Goal: Task Accomplishment & Management: Manage account settings

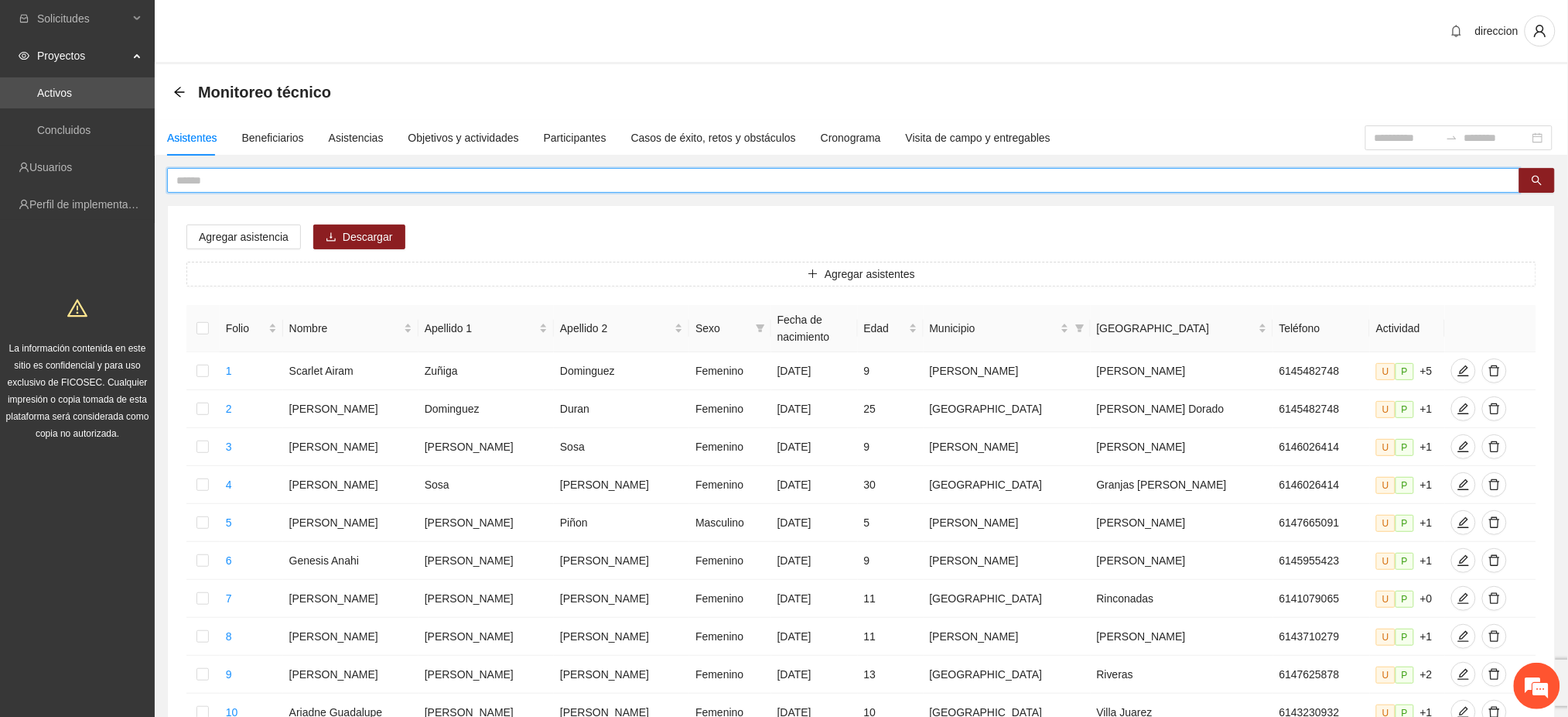
click at [215, 186] on input "text" at bounding box center [837, 180] width 1322 height 17
type input "******"
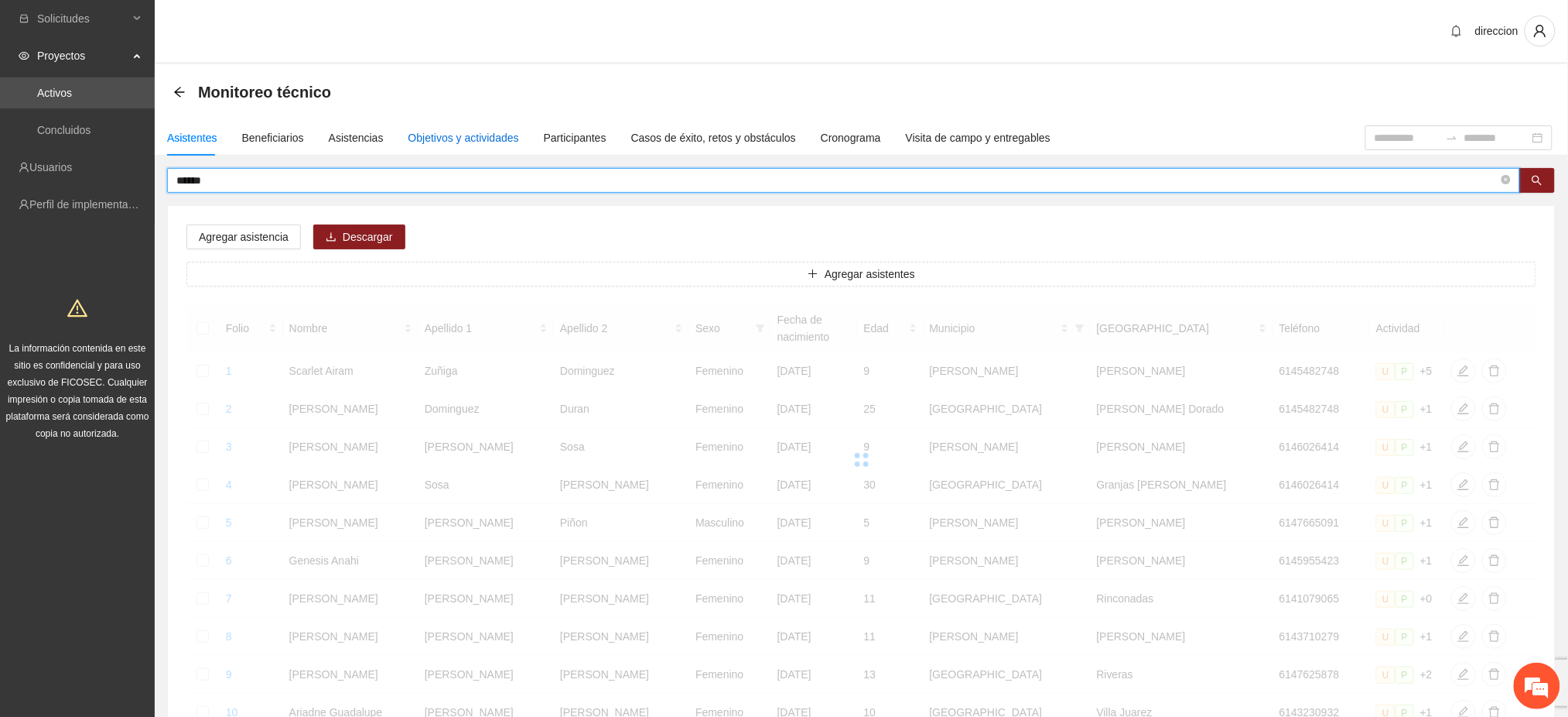
click at [453, 140] on div "Objetivos y actividades" at bounding box center [464, 137] width 111 height 17
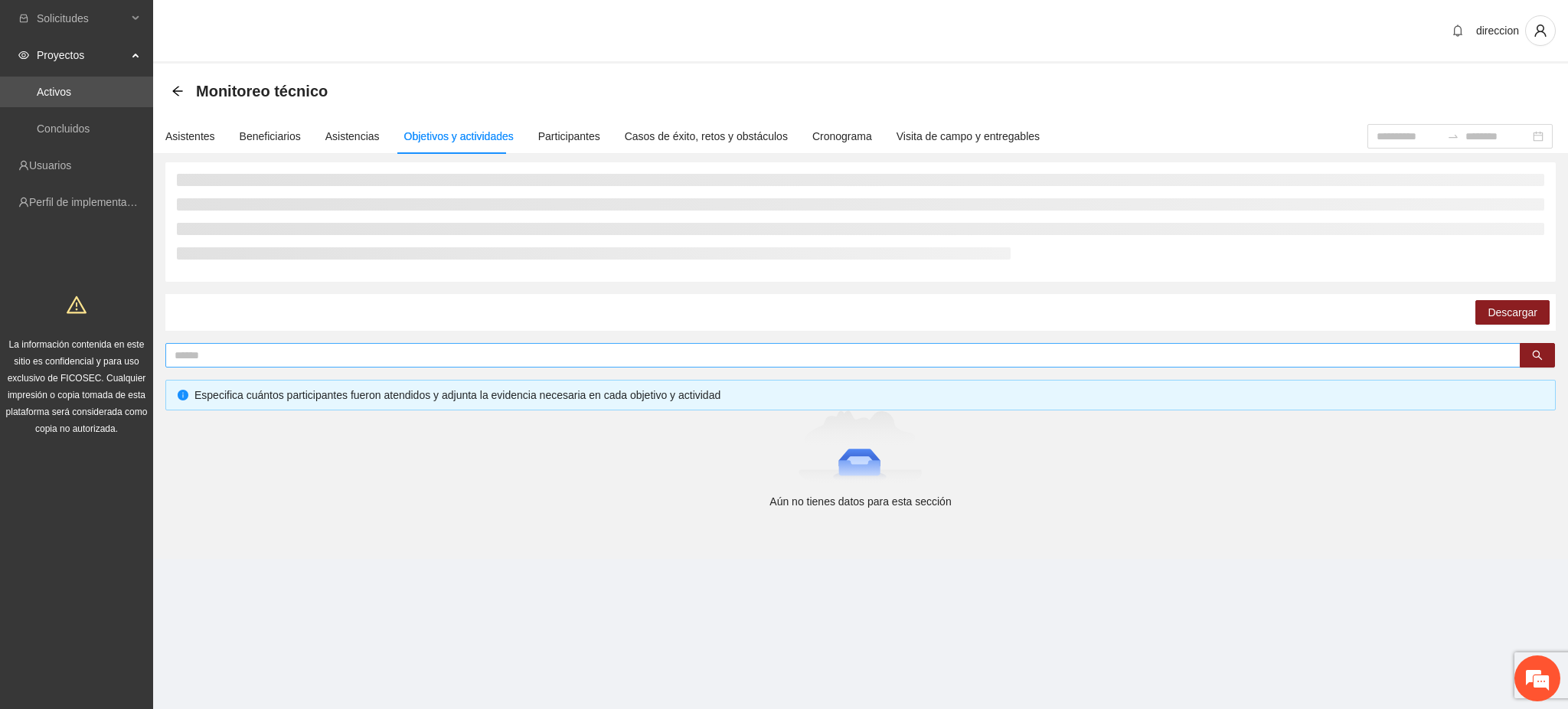
click at [226, 354] on input "text" at bounding box center [837, 354] width 1325 height 16
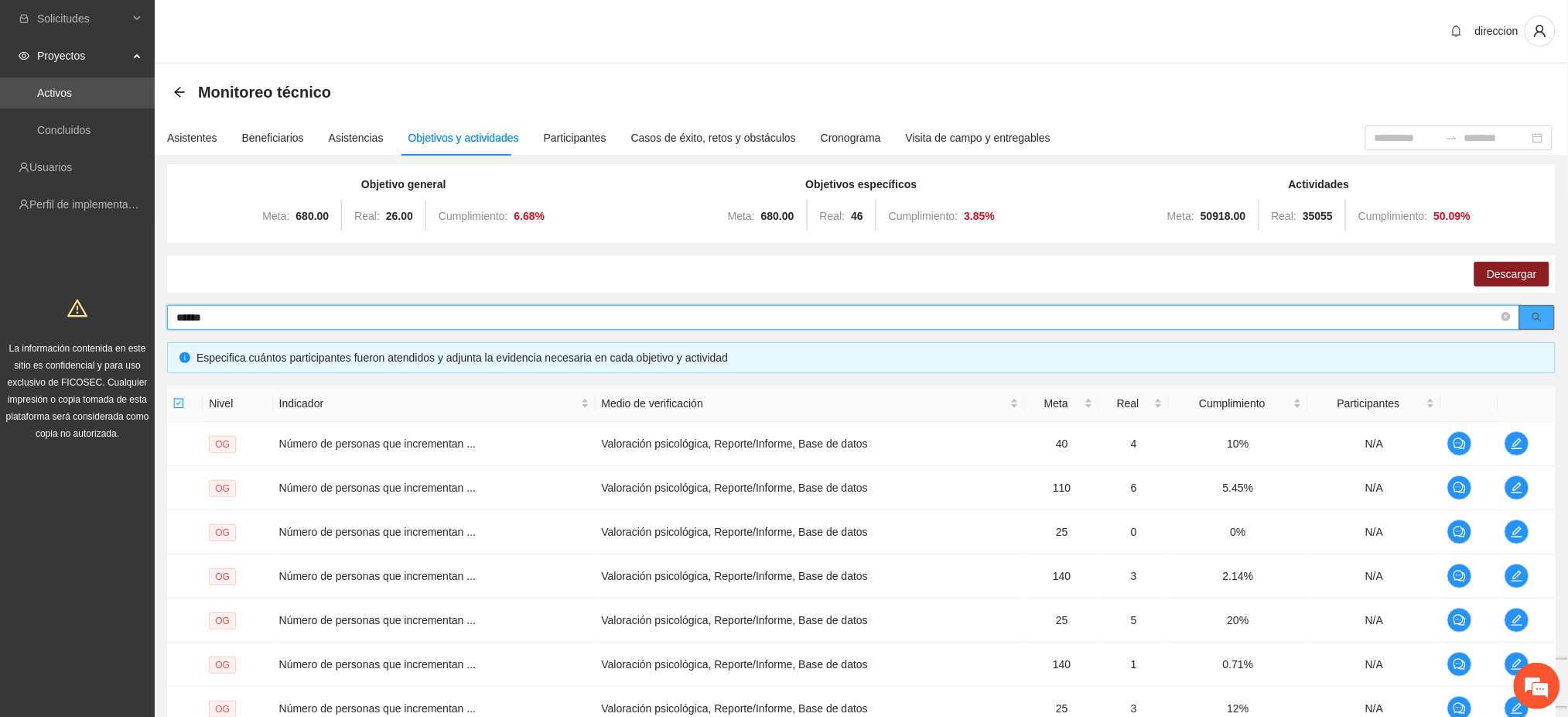
click at [1543, 311] on button "button" at bounding box center [1536, 316] width 36 height 25
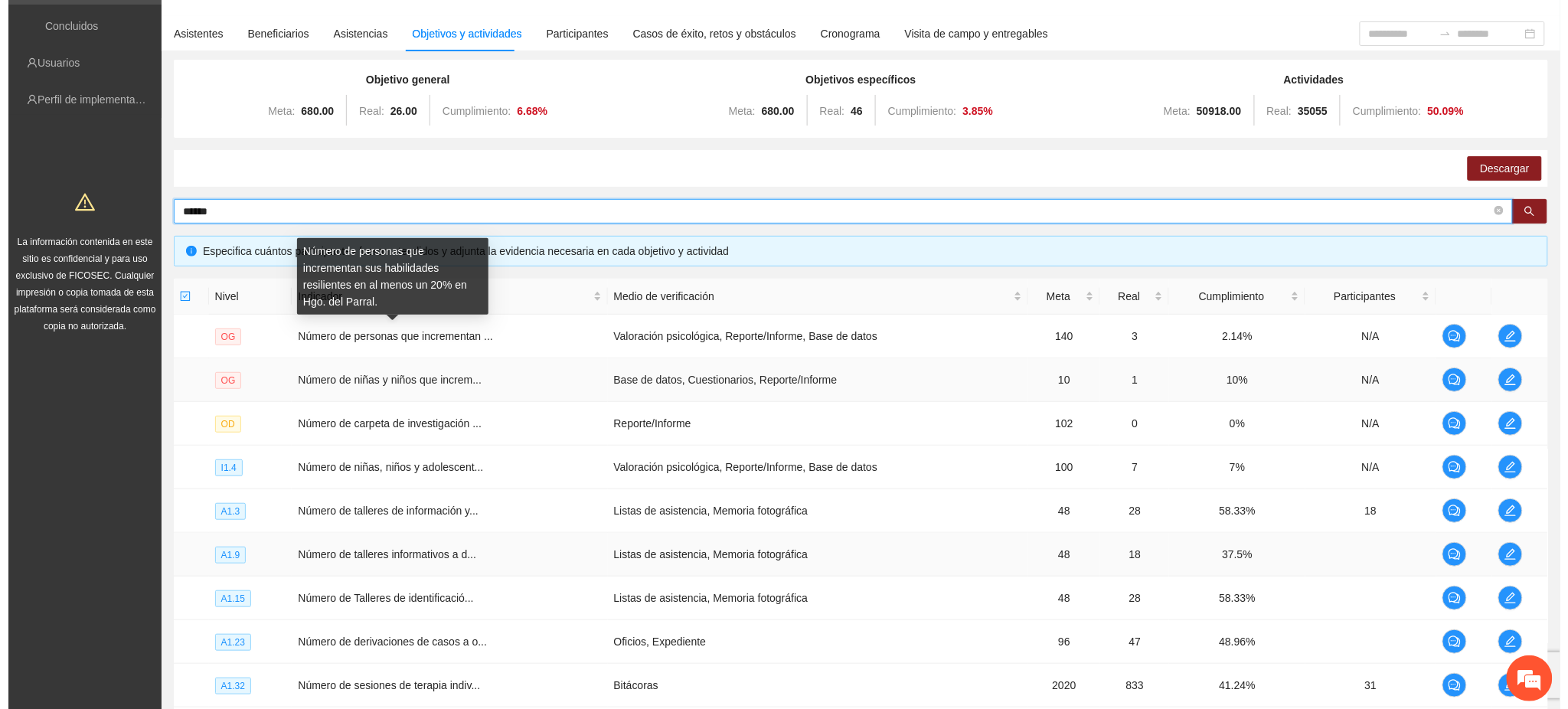
scroll to position [204, 0]
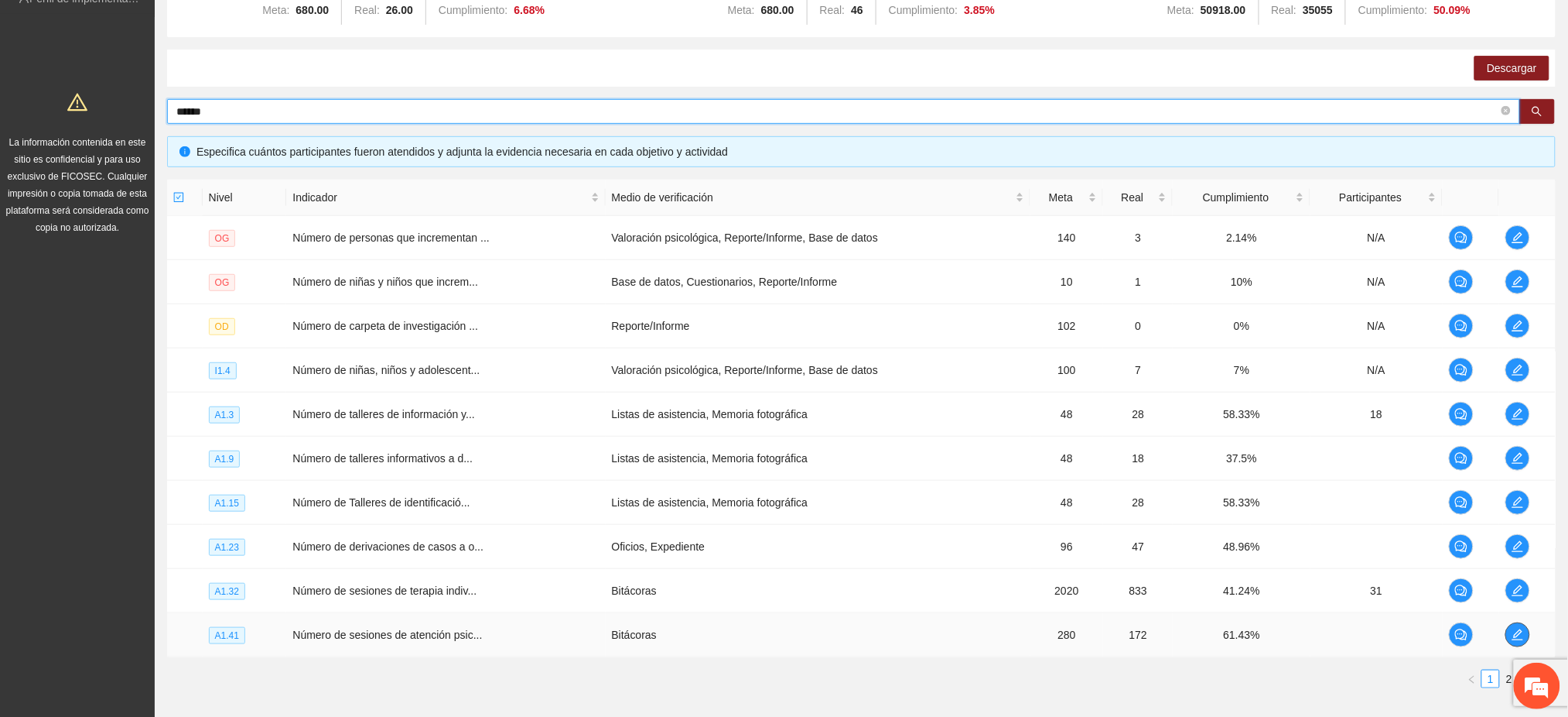
click at [1515, 637] on icon "edit" at bounding box center [1518, 635] width 11 height 11
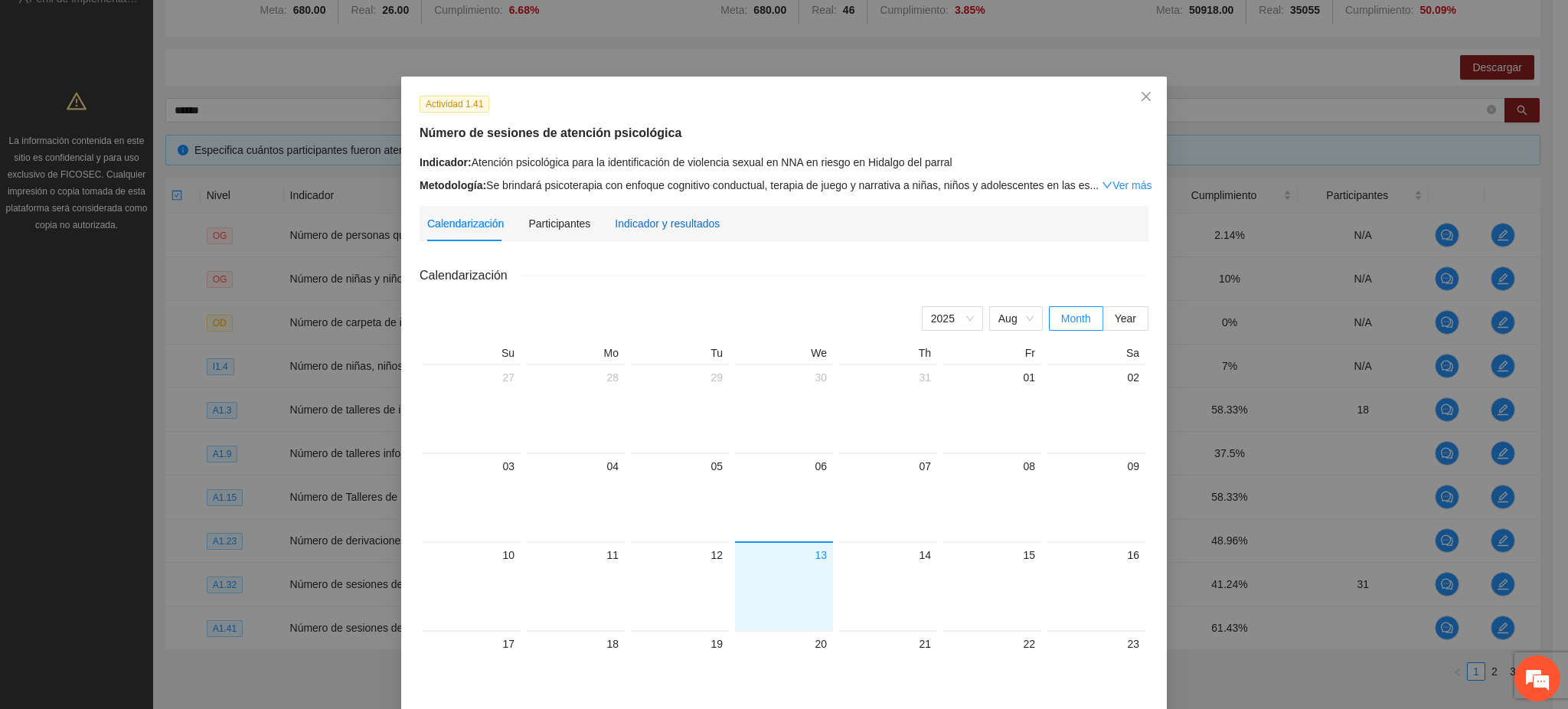
click at [702, 227] on div "Indicador y resultados" at bounding box center [668, 223] width 105 height 16
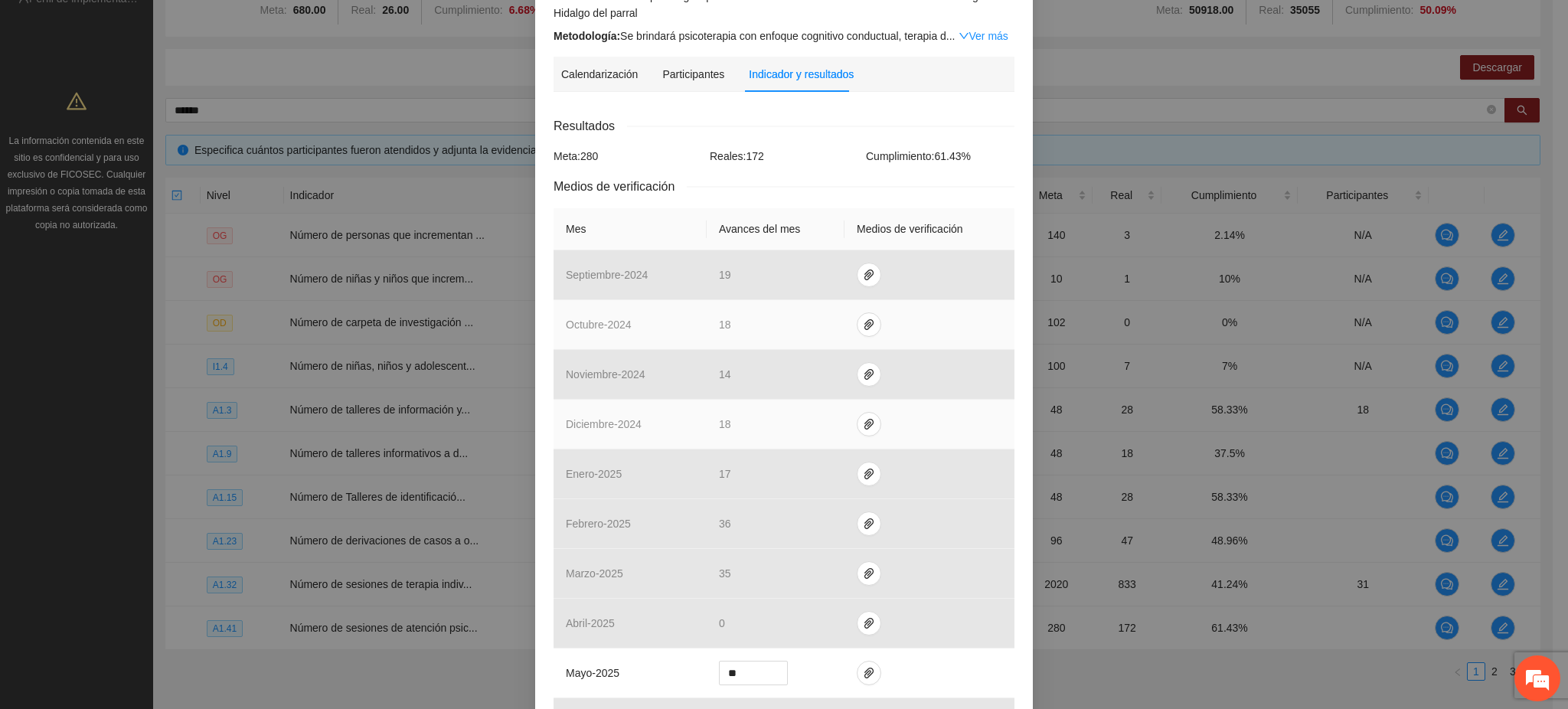
scroll to position [404, 0]
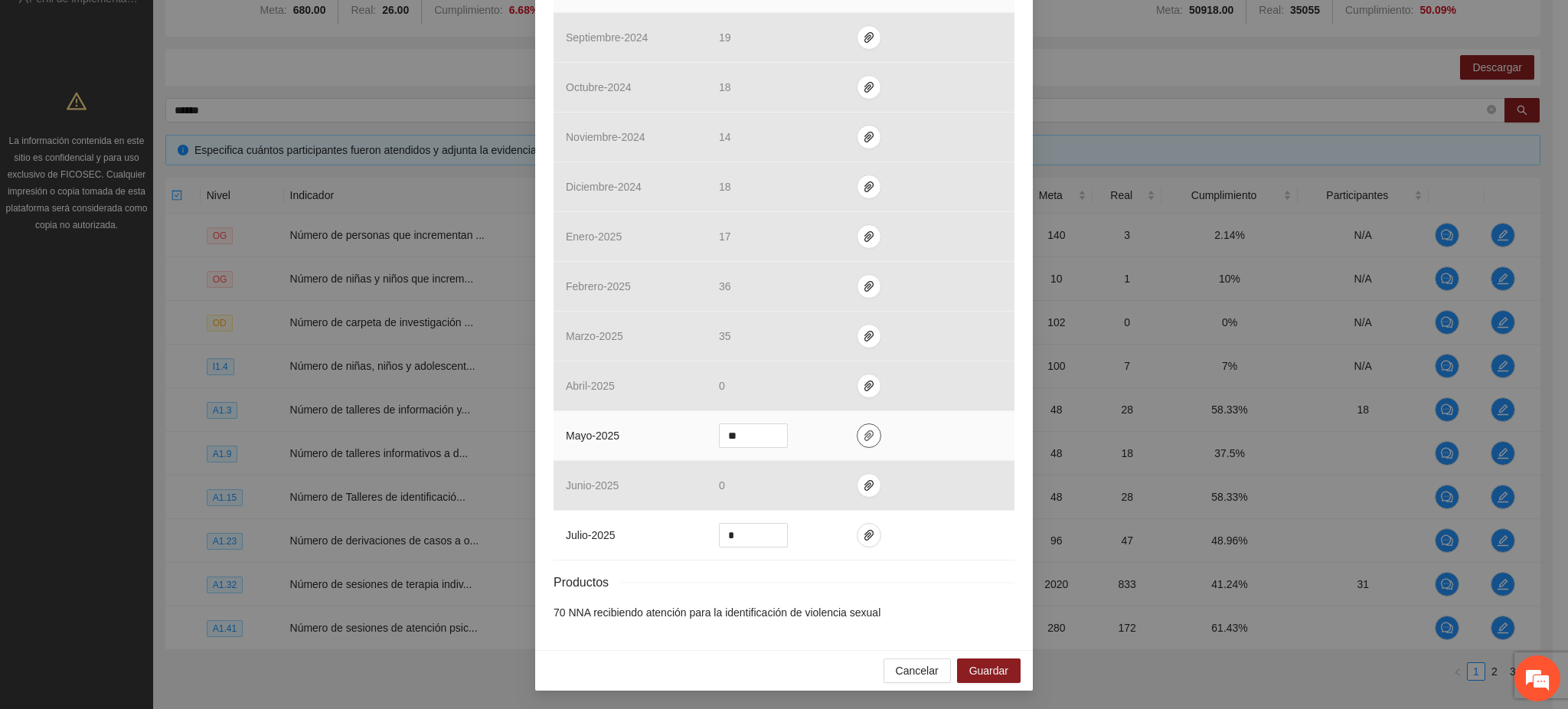
click at [864, 429] on icon "paper-clip" at bounding box center [870, 435] width 13 height 13
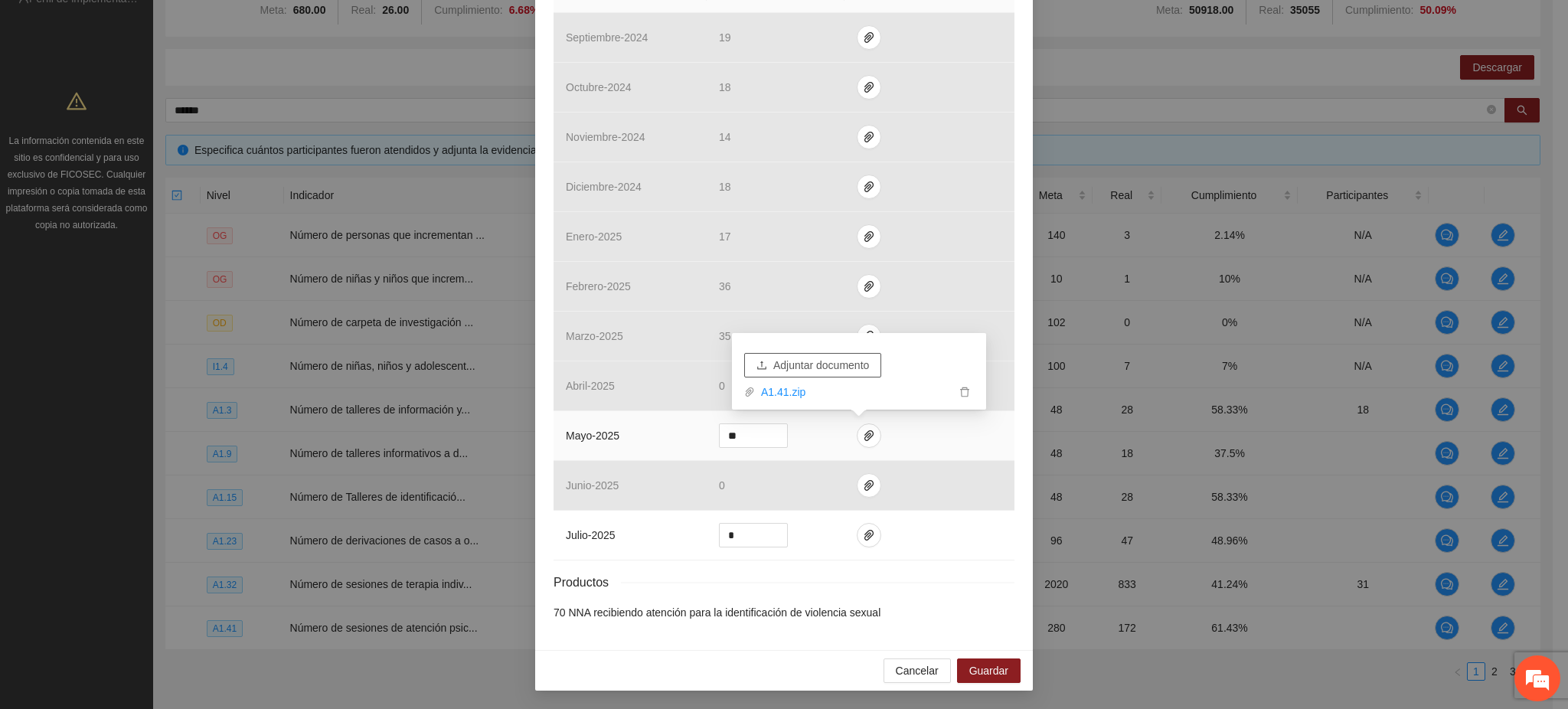
click at [823, 368] on span "Adjuntar documento" at bounding box center [822, 365] width 96 height 16
click at [973, 671] on span "Guardar" at bounding box center [989, 670] width 39 height 16
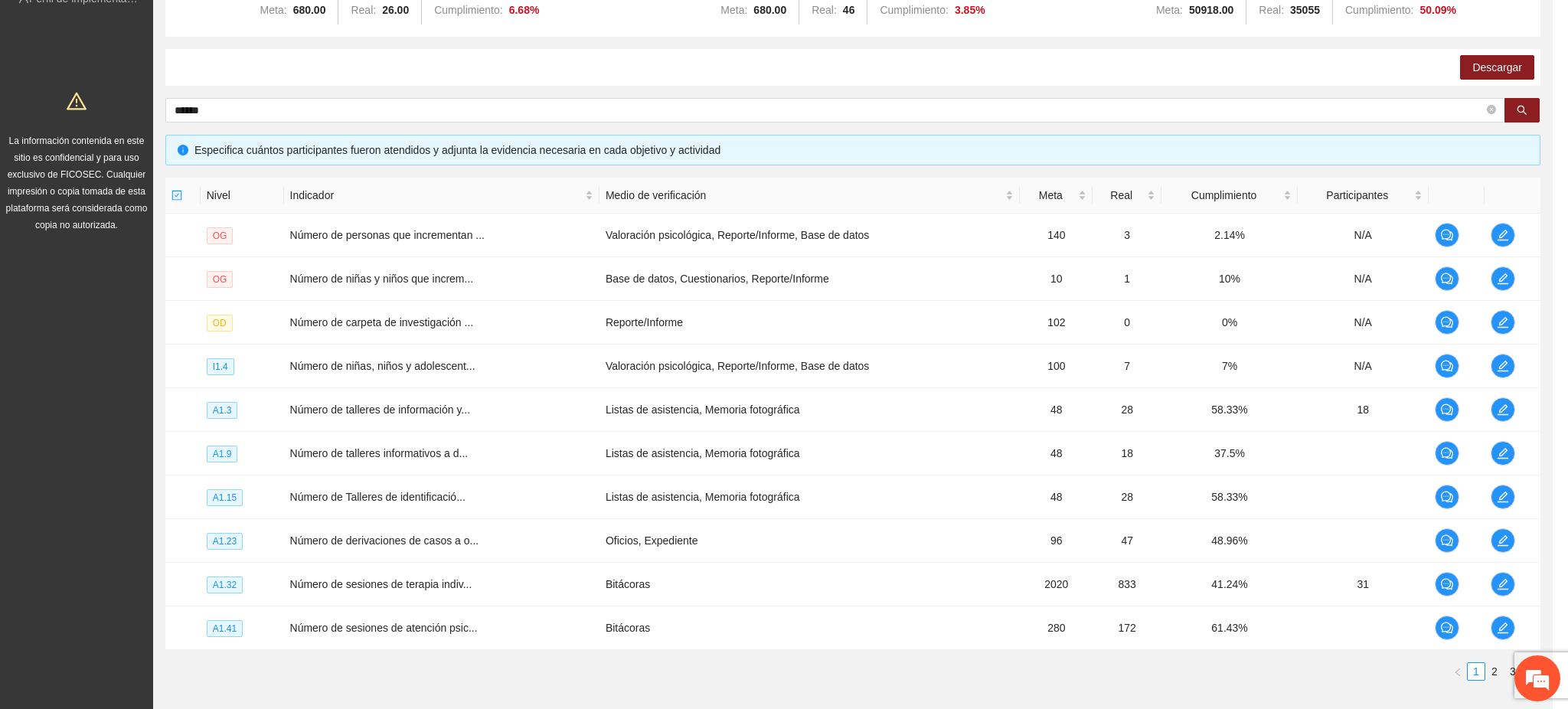
scroll to position [327, 0]
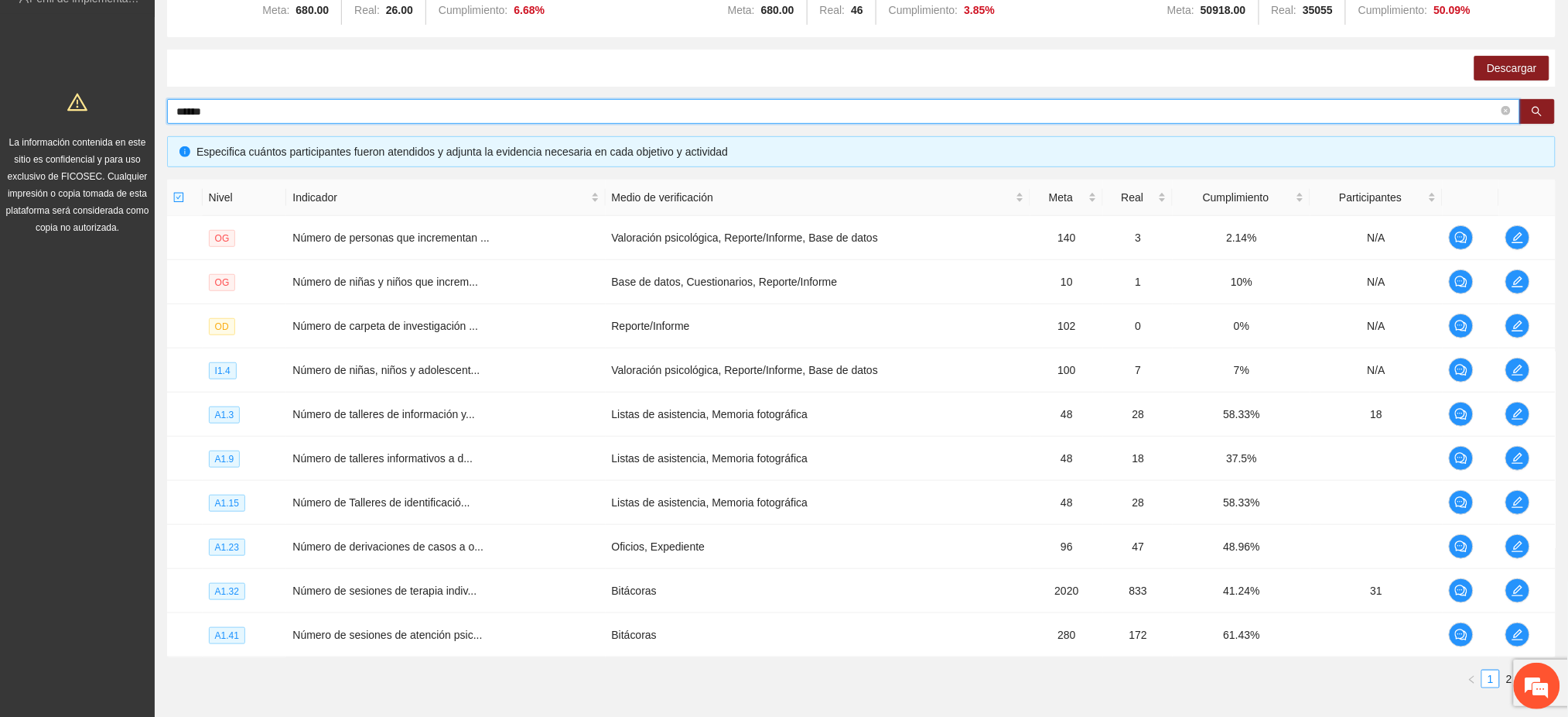
drag, startPoint x: 243, startPoint y: 109, endPoint x: 152, endPoint y: 112, distance: 91.0
click at [152, 112] on section "Solicitudes Proyectos Activos Concluidos Usuarios Perfil de implementadora La i…" at bounding box center [784, 299] width 1568 height 1011
type input "******"
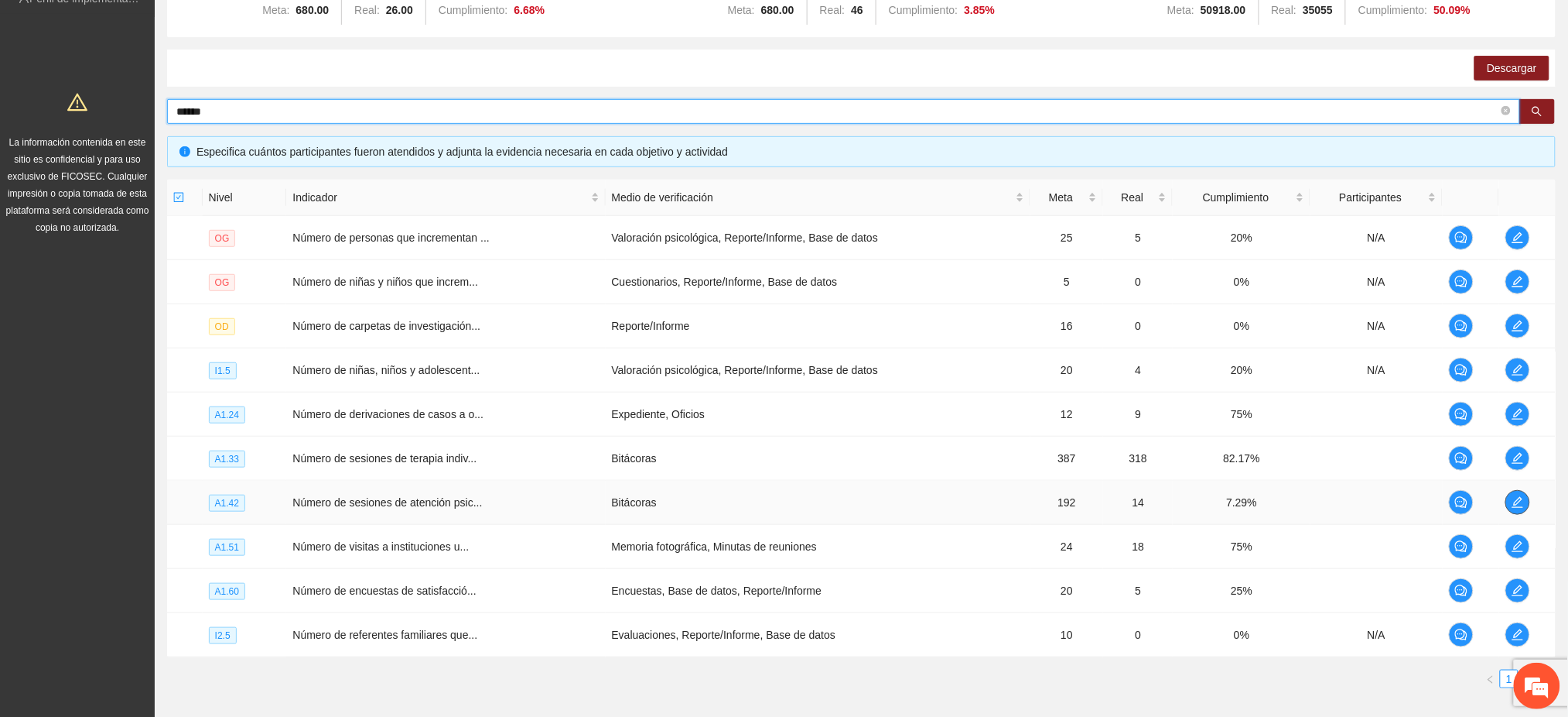
click at [1518, 507] on icon "edit" at bounding box center [1518, 502] width 13 height 13
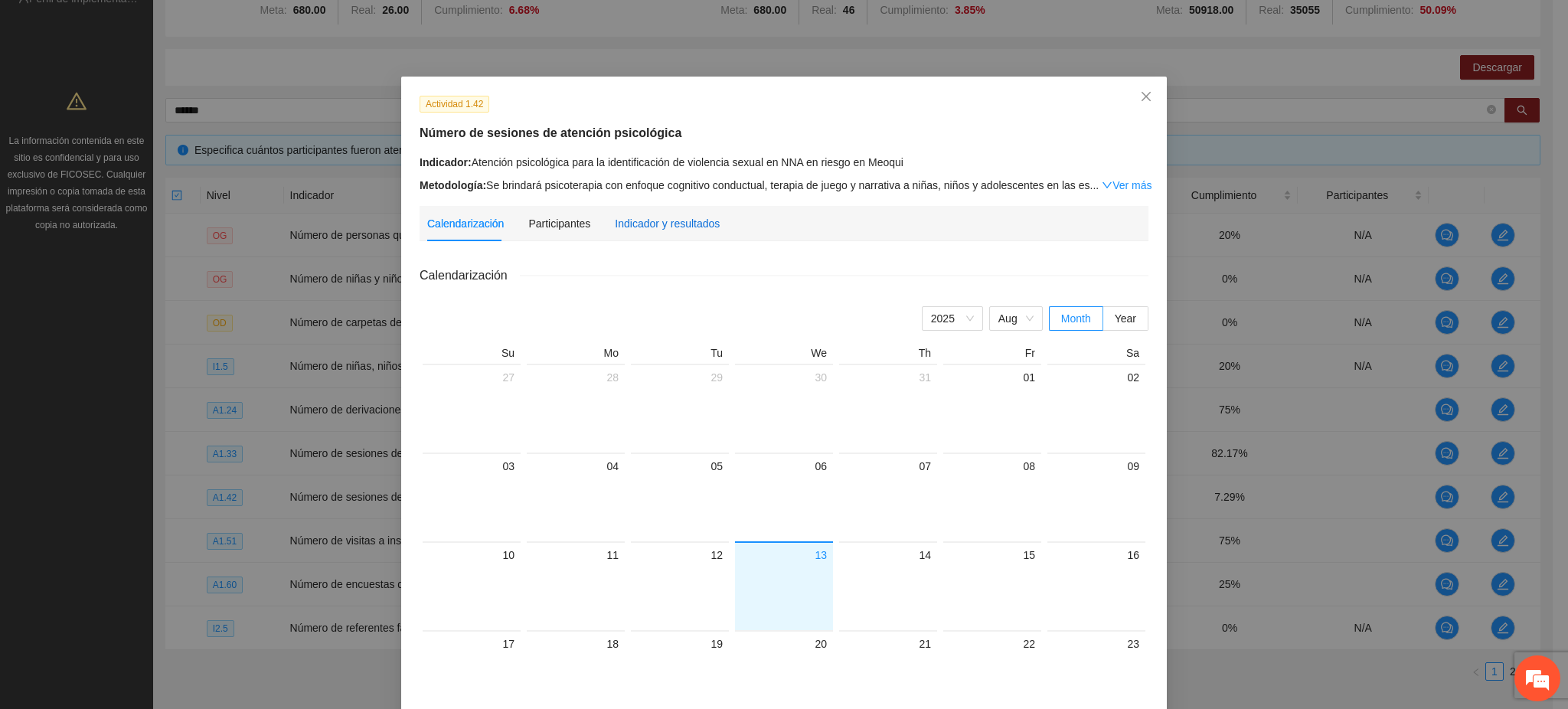
click at [655, 222] on div "Indicador y resultados" at bounding box center [668, 223] width 105 height 16
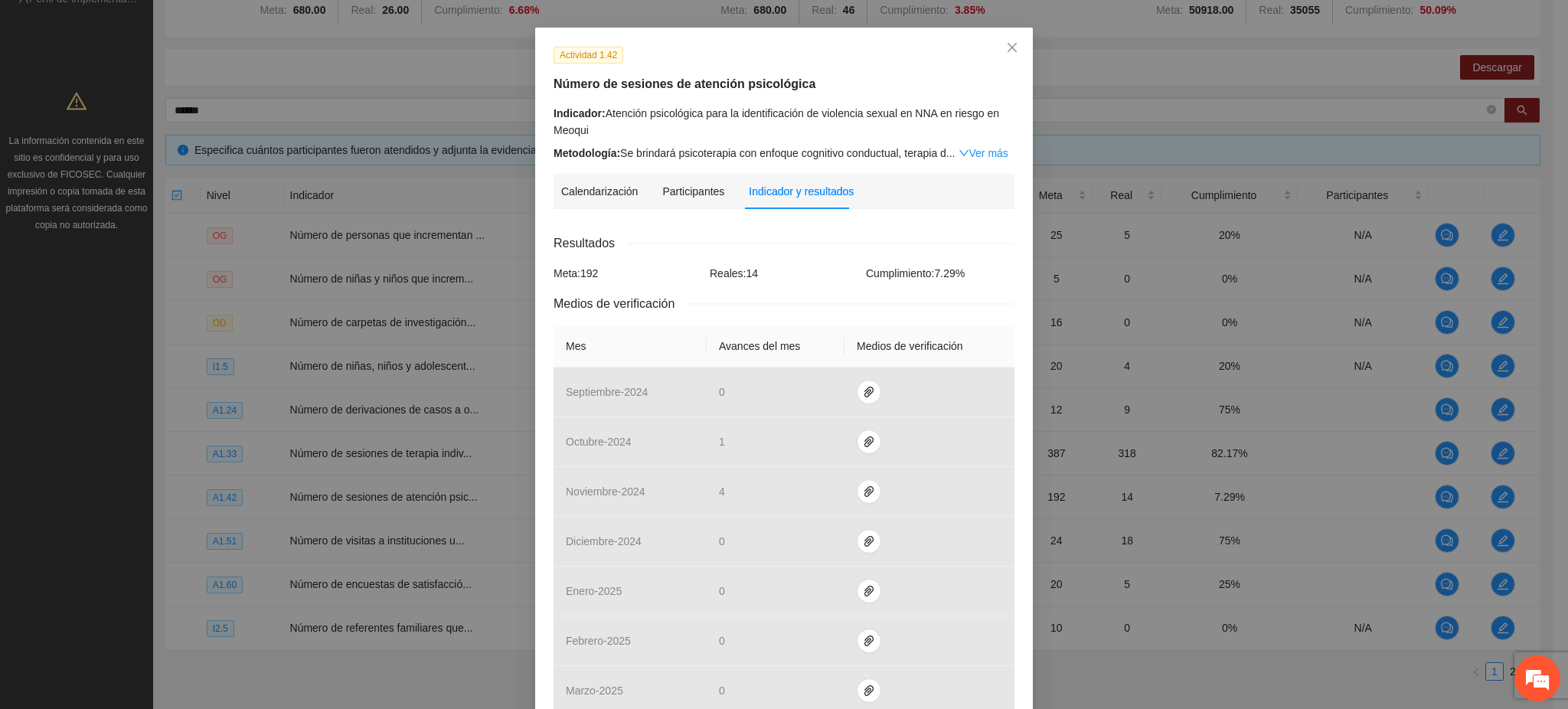
scroll to position [0, 0]
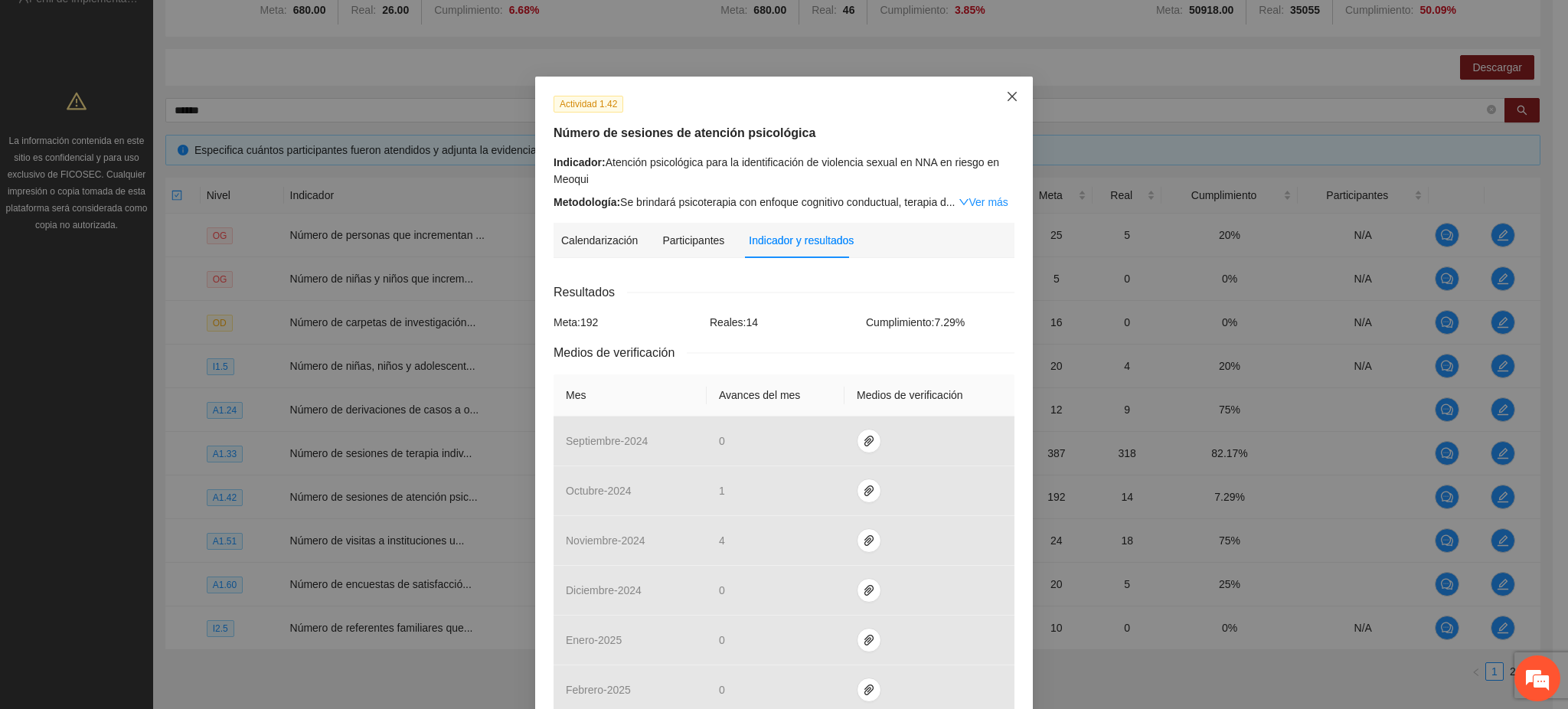
click at [1005, 107] on span "Close" at bounding box center [1012, 97] width 42 height 42
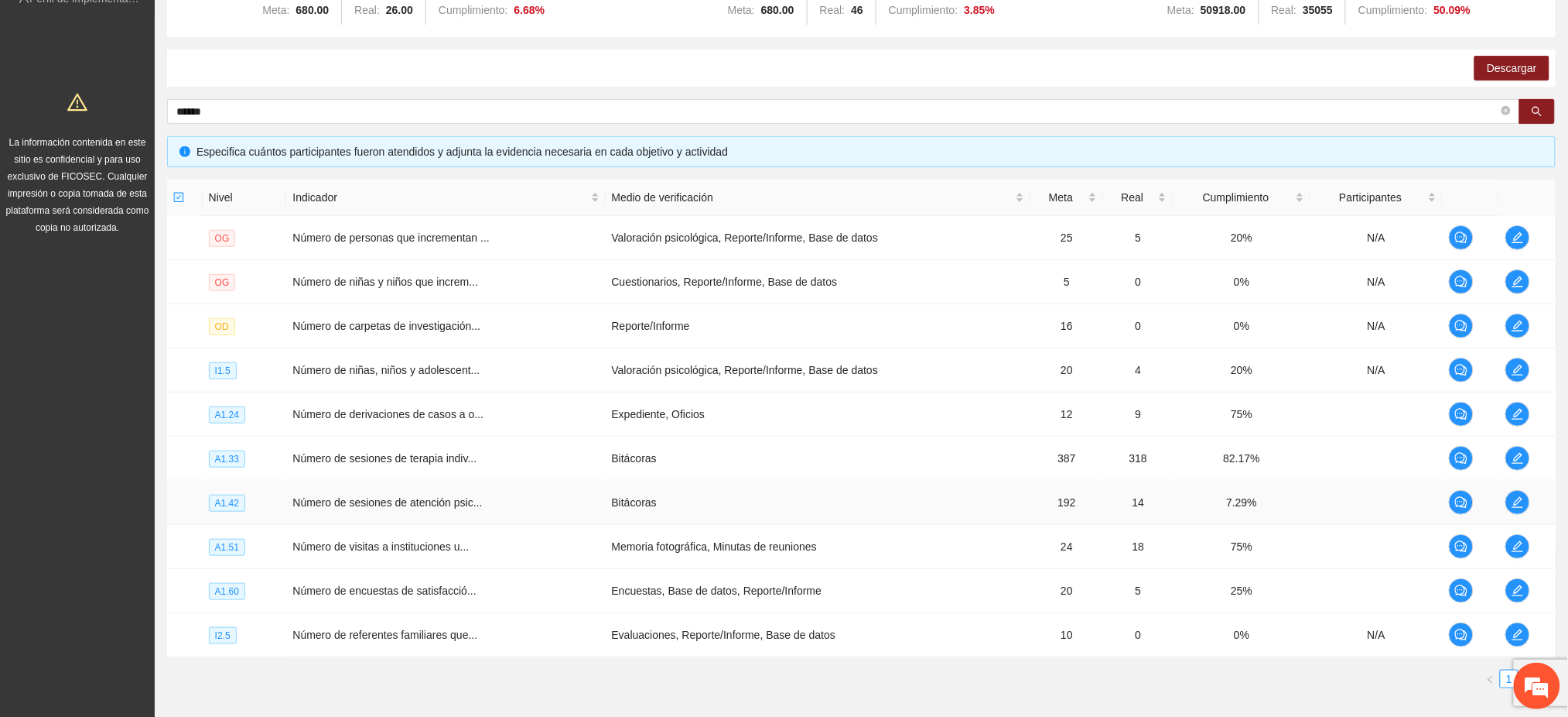
click at [479, 498] on td "Número de sesiones de atención psic..." at bounding box center [446, 503] width 319 height 44
click at [1514, 504] on icon "edit" at bounding box center [1518, 502] width 11 height 11
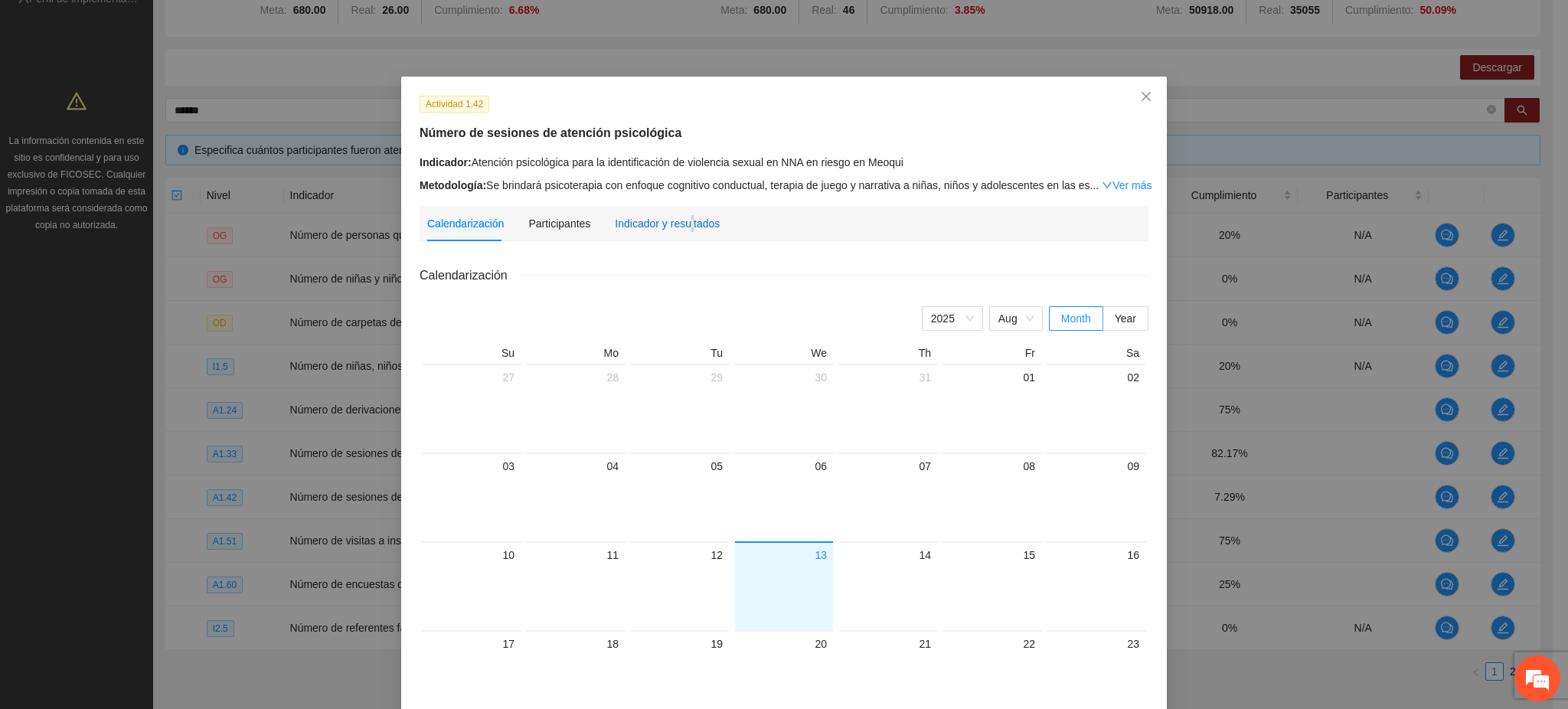
click at [680, 226] on div "Indicador y resultados" at bounding box center [668, 223] width 105 height 16
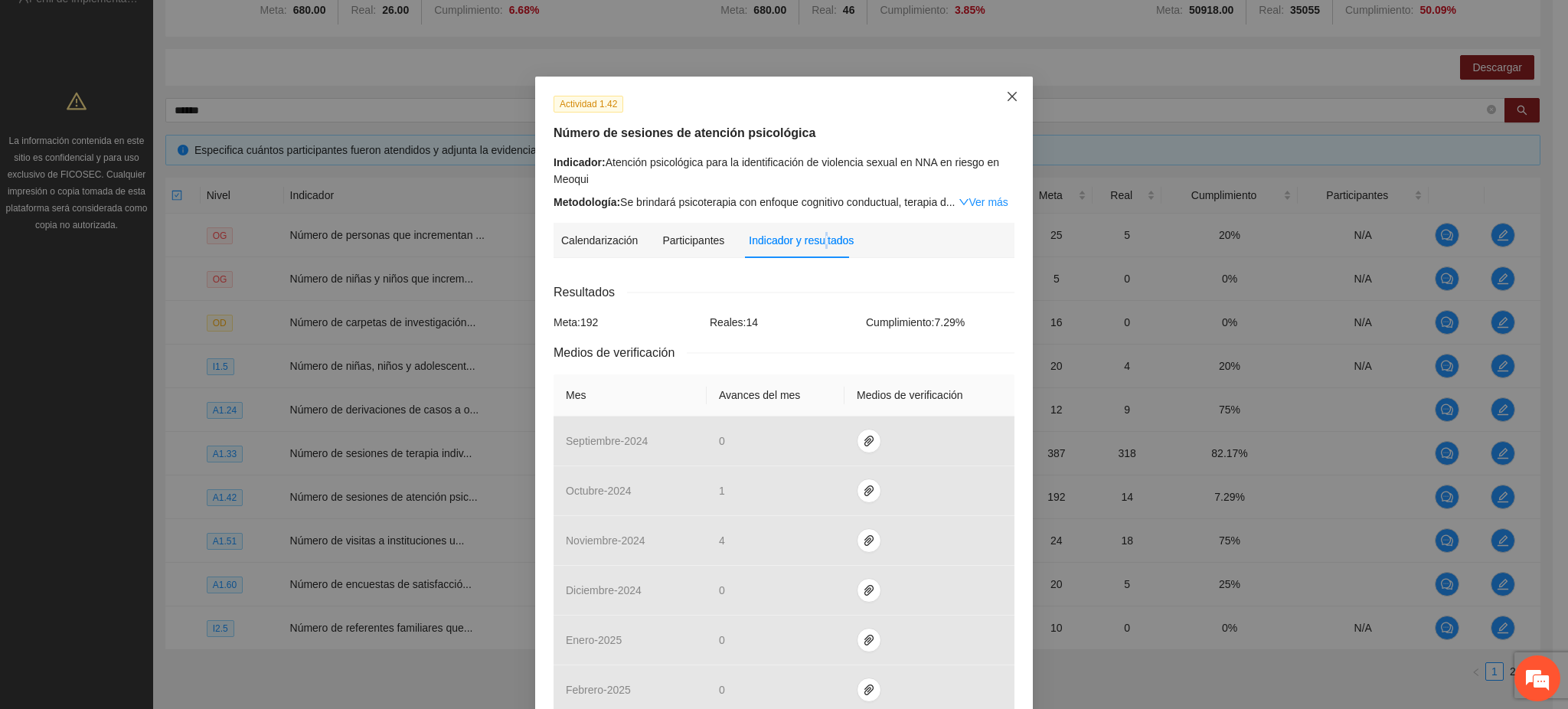
click at [1012, 99] on span "Close" at bounding box center [1012, 97] width 42 height 42
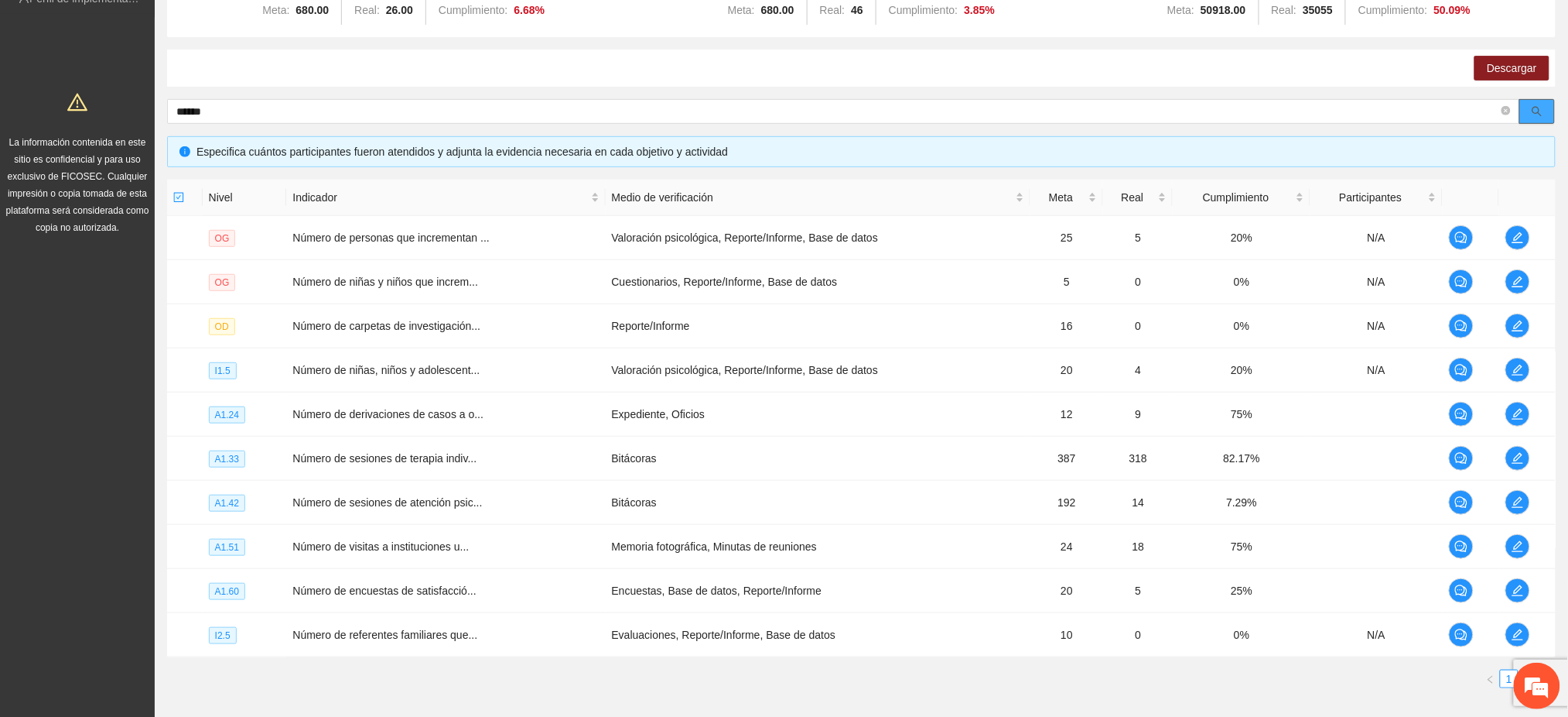
click at [1529, 109] on button "button" at bounding box center [1536, 111] width 36 height 25
click at [1516, 500] on icon "edit" at bounding box center [1518, 502] width 13 height 13
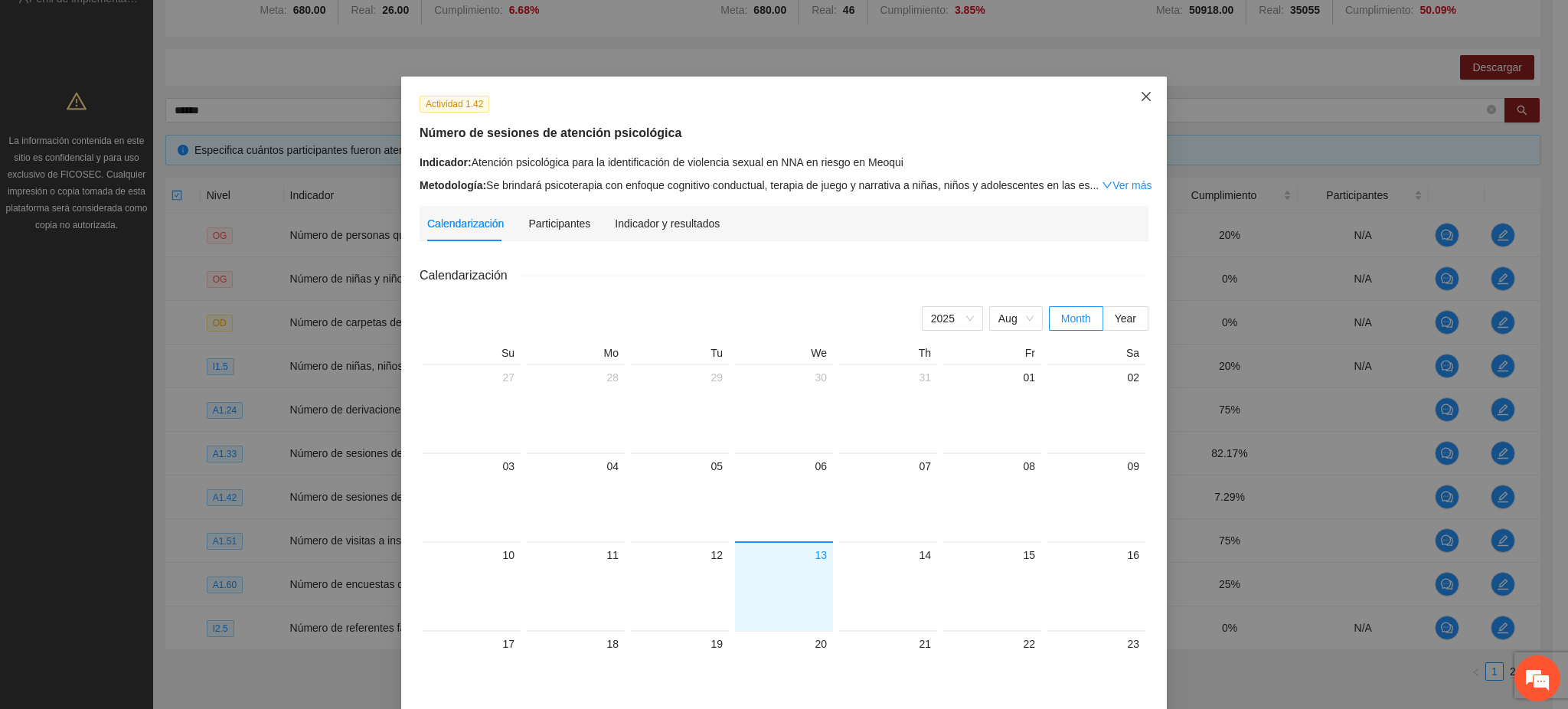
click at [1140, 98] on icon "close" at bounding box center [1147, 96] width 13 height 13
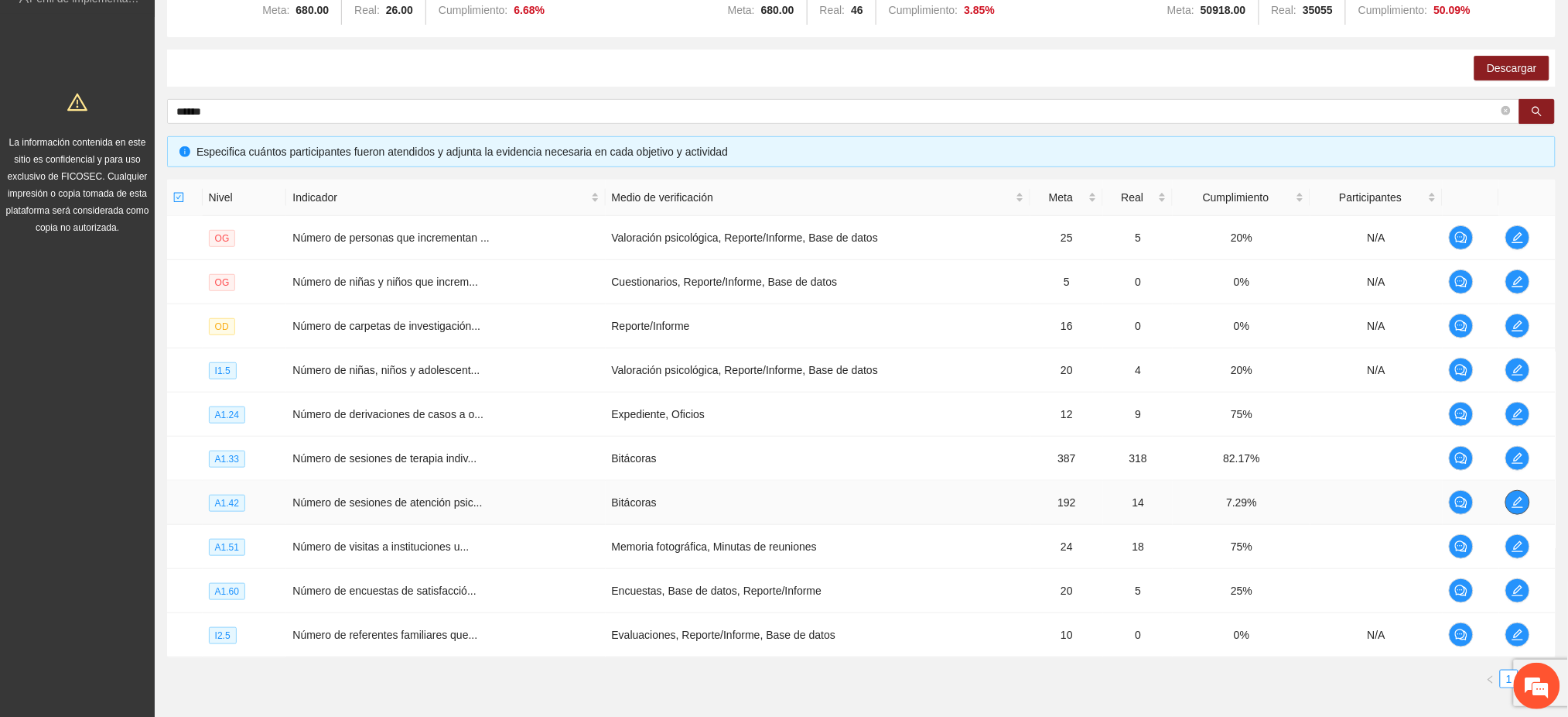
click at [1523, 502] on icon "edit" at bounding box center [1518, 502] width 13 height 13
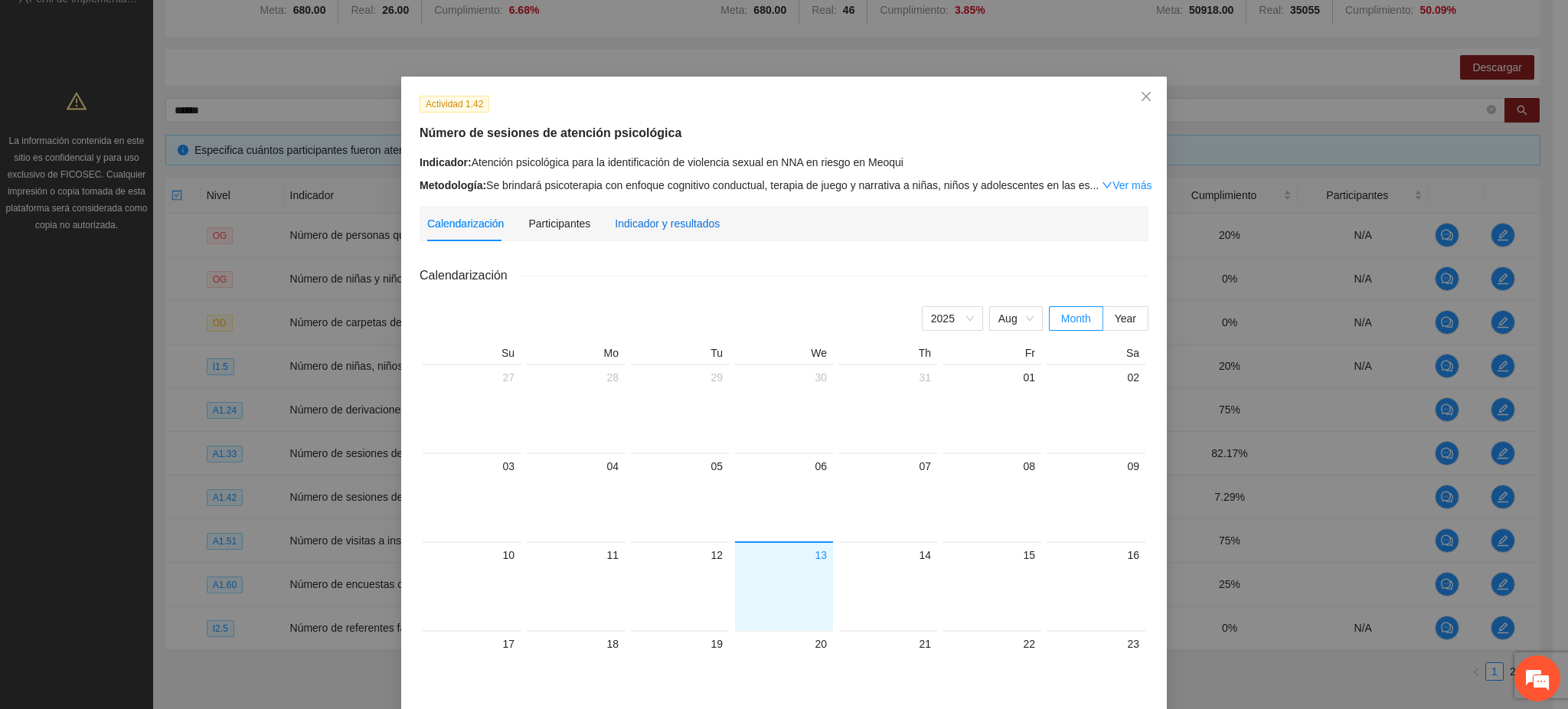
click at [644, 217] on div "Indicador y resultados" at bounding box center [668, 223] width 105 height 16
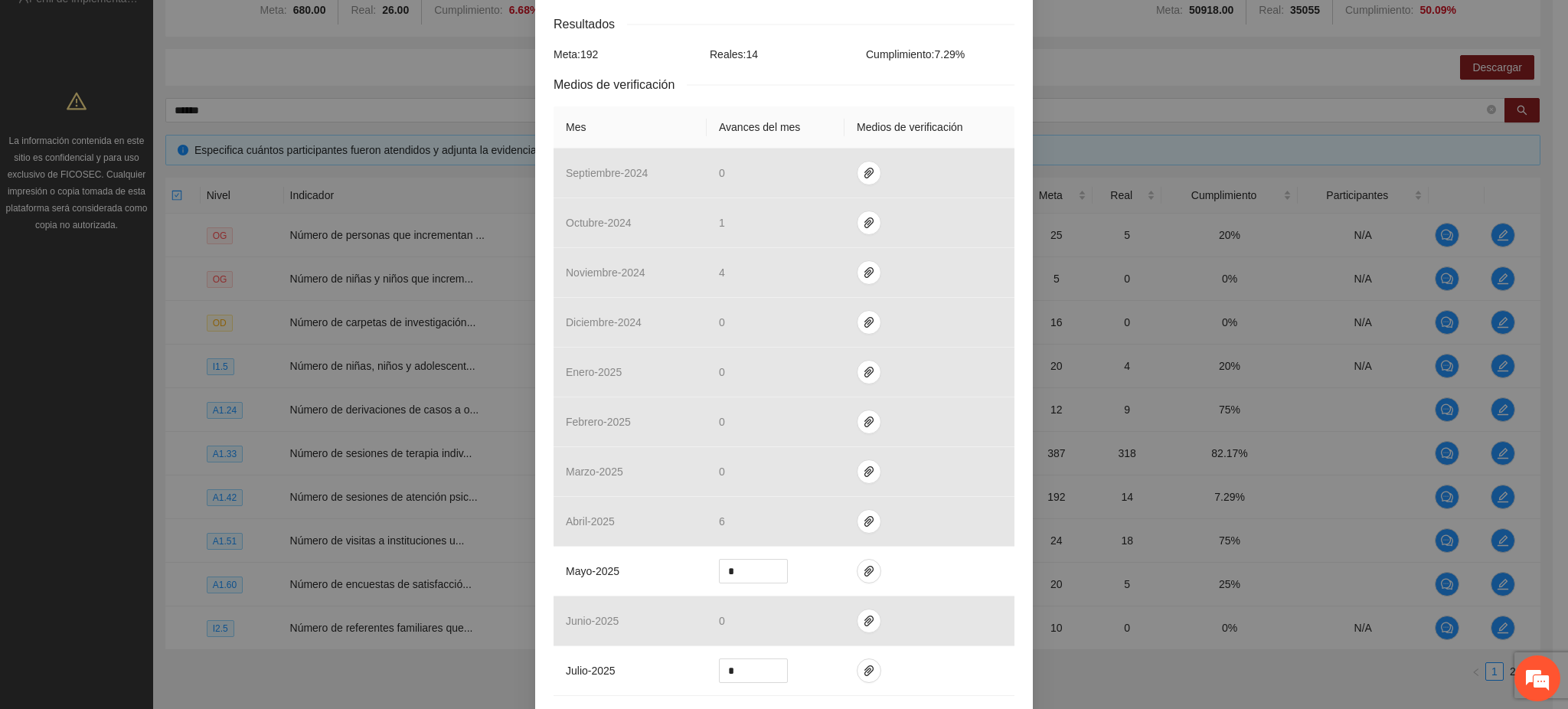
scroll to position [404, 0]
